Goal: Navigation & Orientation: Find specific page/section

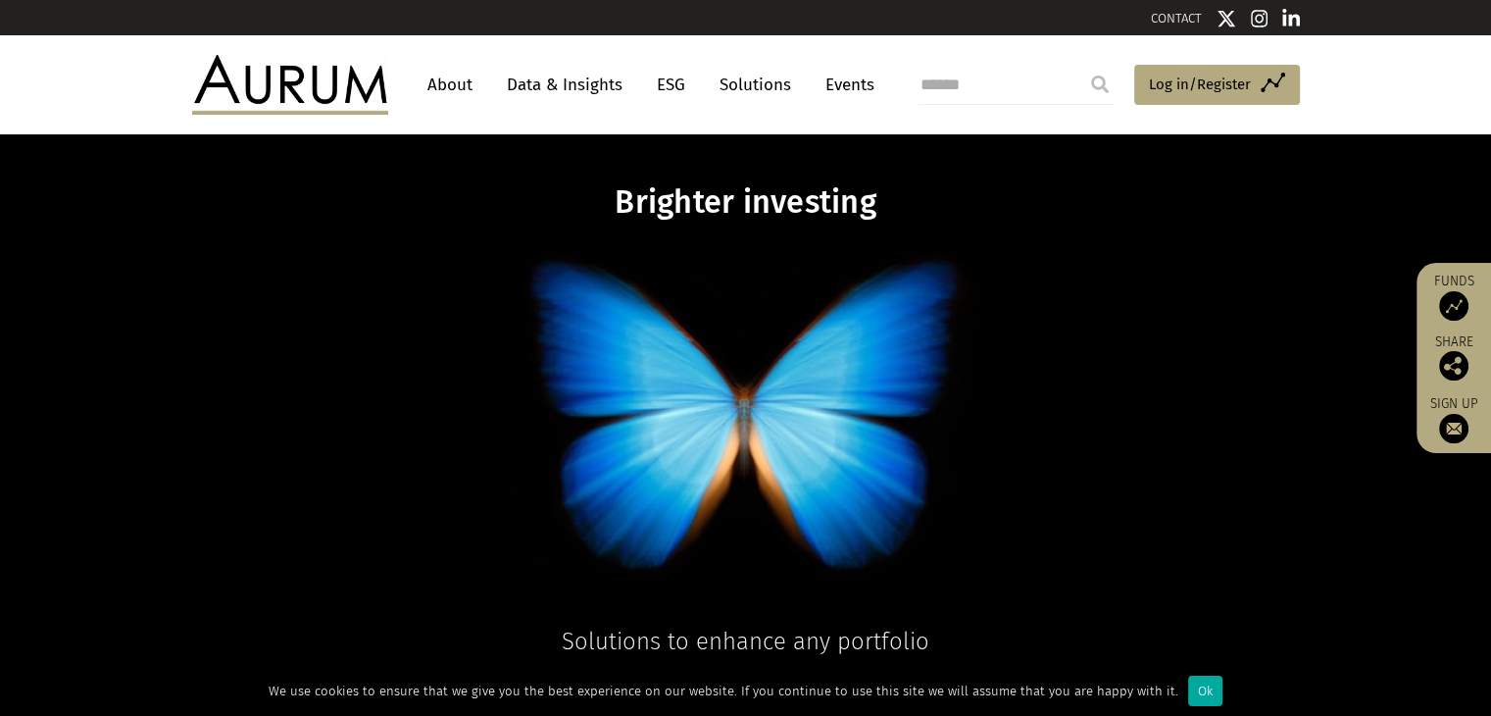
click at [431, 90] on link "About" at bounding box center [450, 85] width 65 height 36
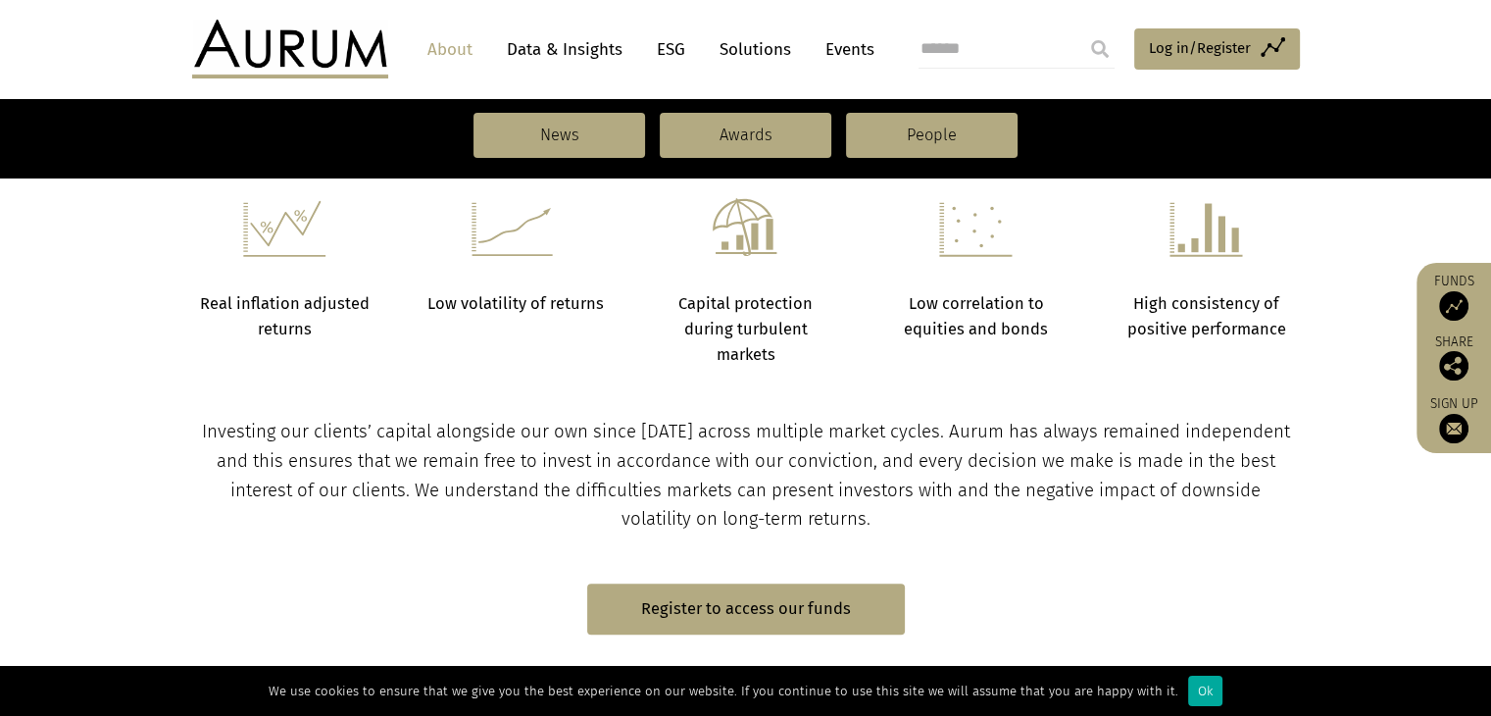
scroll to position [686, 0]
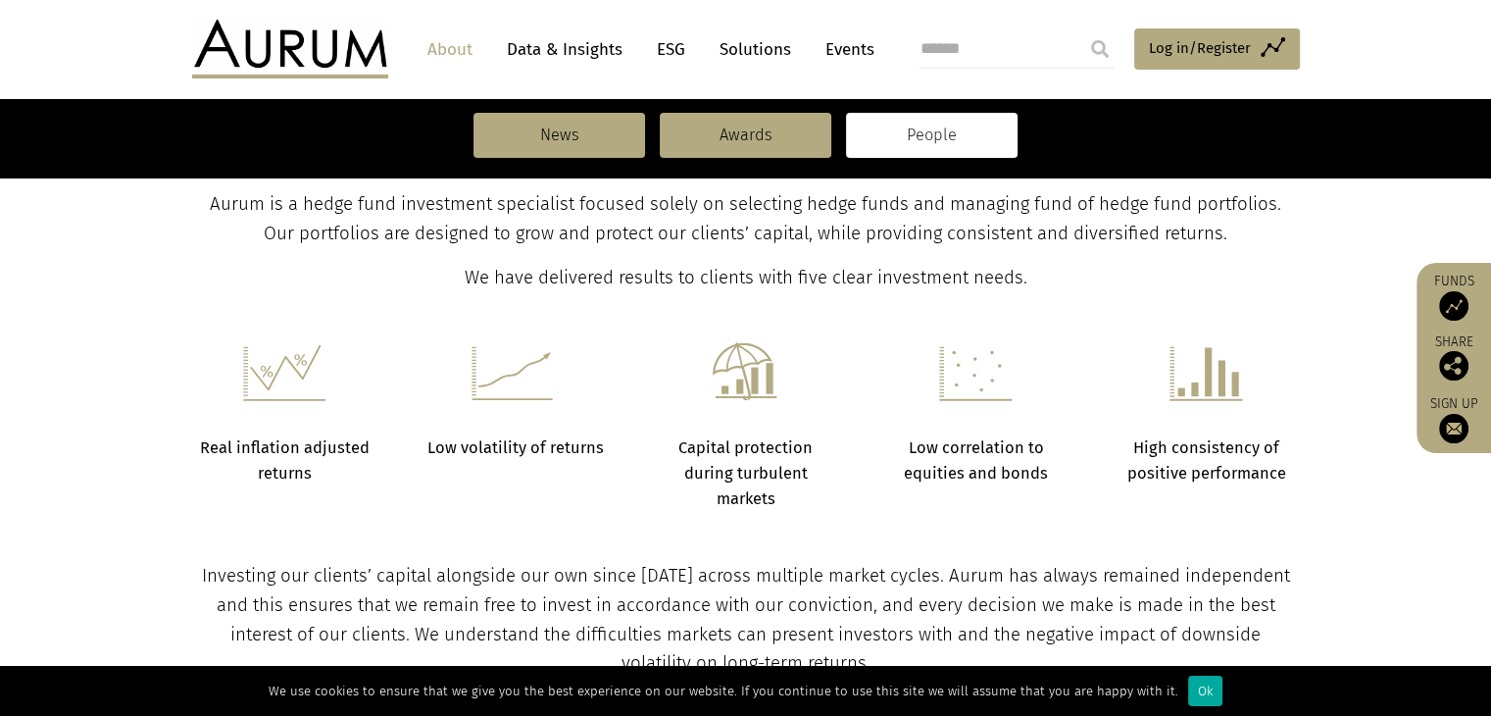
click at [940, 123] on link "People" at bounding box center [932, 135] width 172 height 45
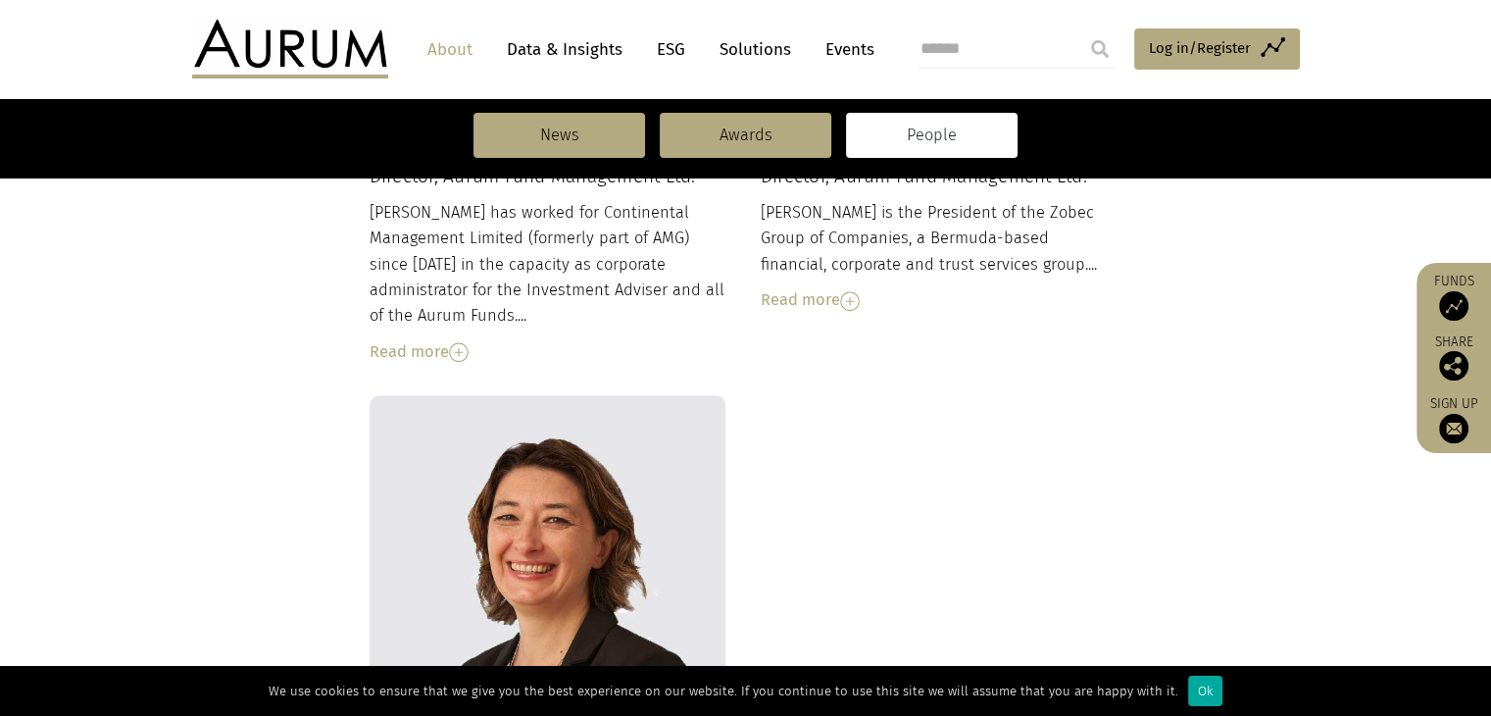
scroll to position [2255, 0]
